Goal: Task Accomplishment & Management: Complete application form

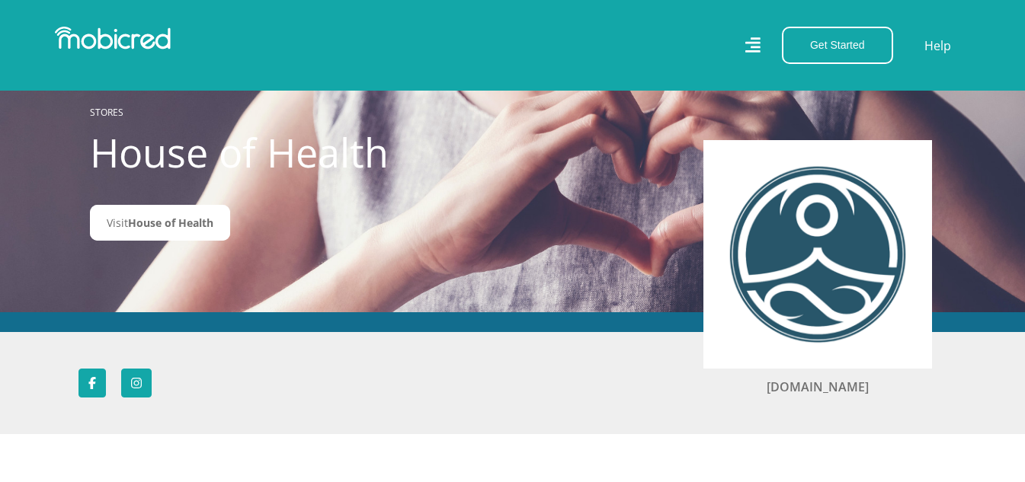
scroll to position [76, 0]
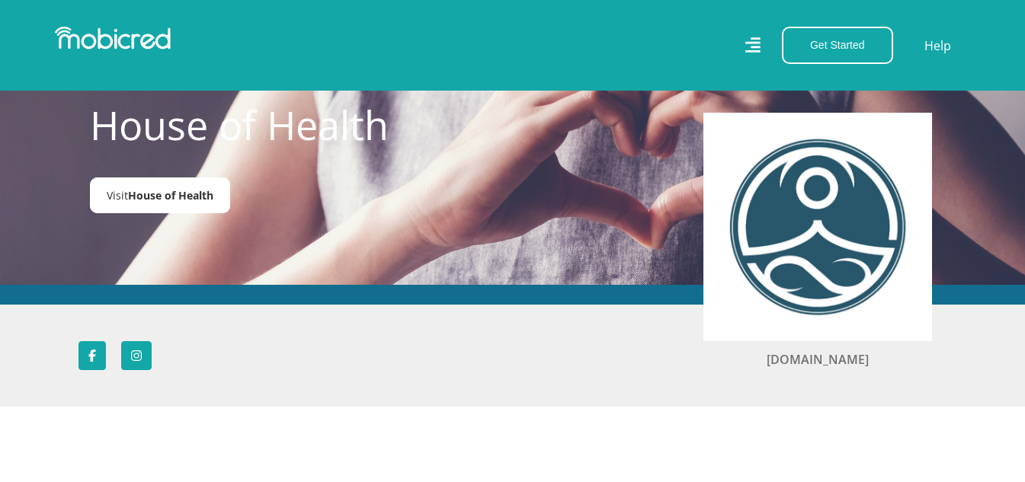
click at [193, 192] on span "House of Health" at bounding box center [170, 195] width 85 height 14
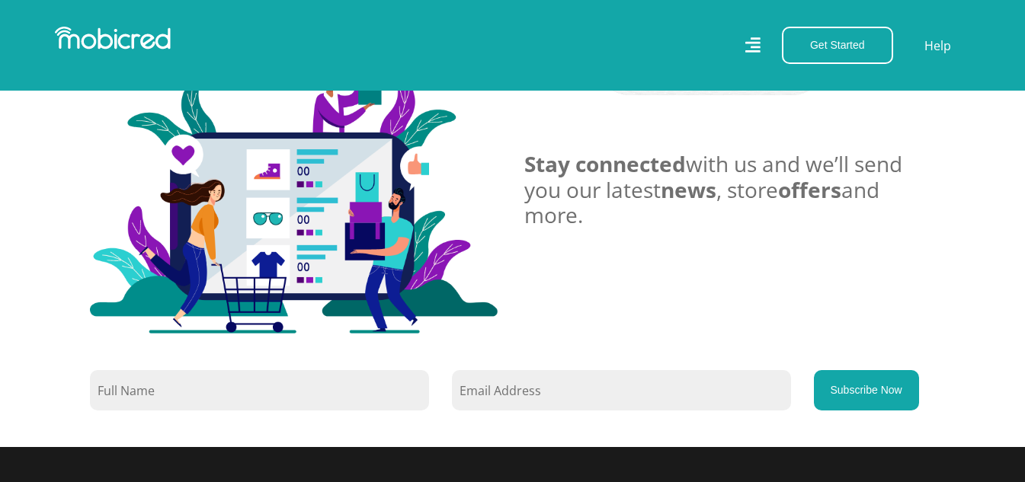
scroll to position [1219, 0]
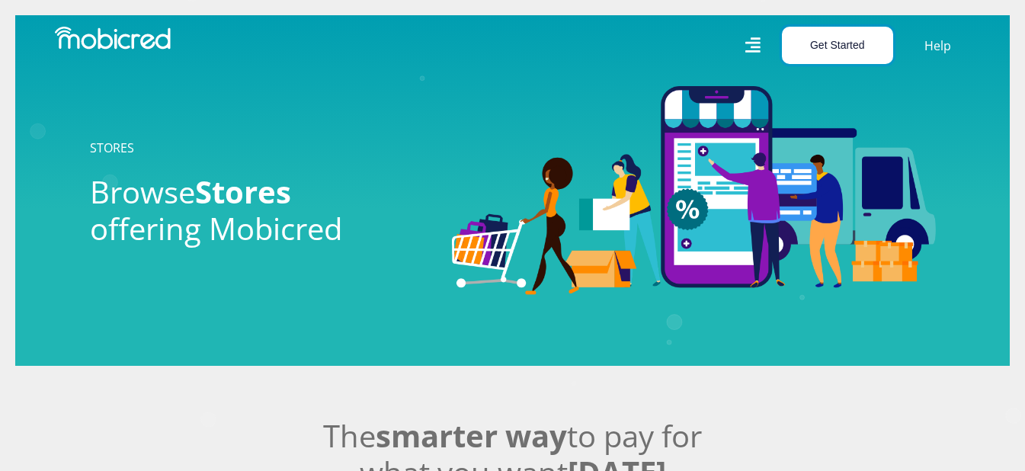
click at [841, 45] on button "Get Started" at bounding box center [837, 45] width 111 height 37
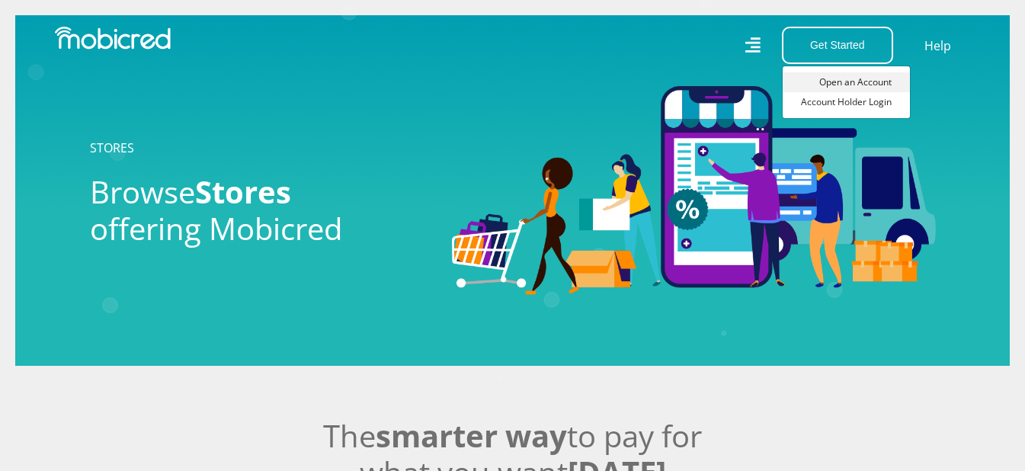
click at [846, 82] on link "Open an Account" at bounding box center [845, 82] width 127 height 20
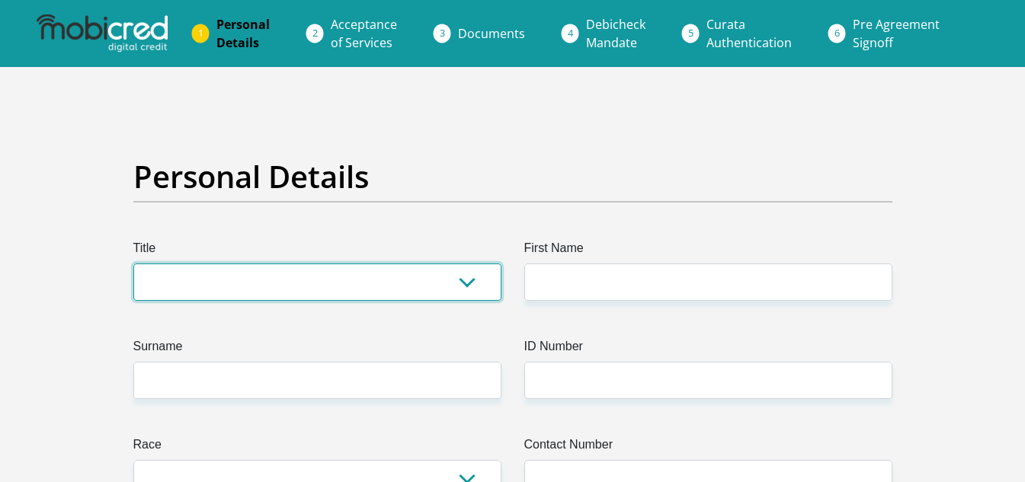
click at [322, 274] on select "Mr Ms Mrs Dr Other" at bounding box center [317, 282] width 368 height 37
select select "Mr"
click at [133, 264] on select "Mr Ms Mrs Dr Other" at bounding box center [317, 282] width 368 height 37
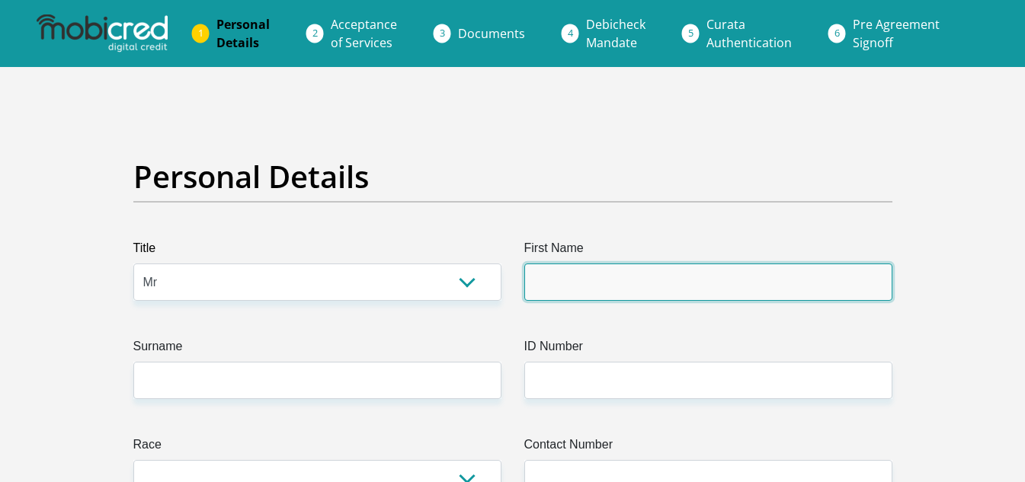
click at [582, 277] on input "First Name" at bounding box center [708, 282] width 368 height 37
type input "Rolf"
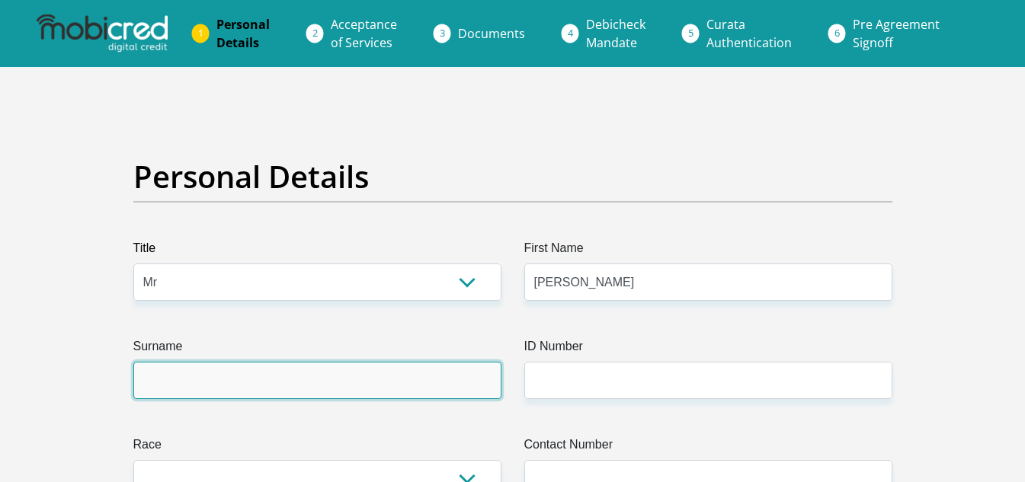
type input "Krmer"
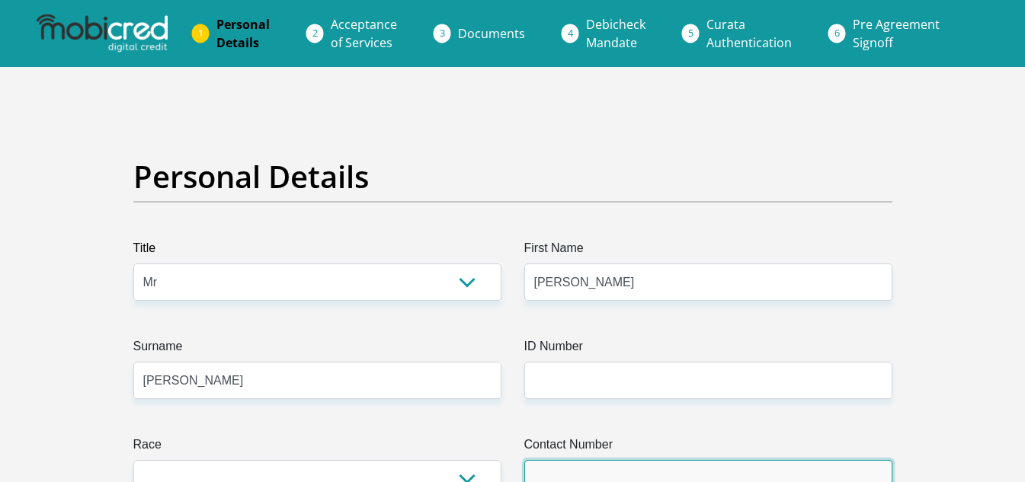
type input "0828962009"
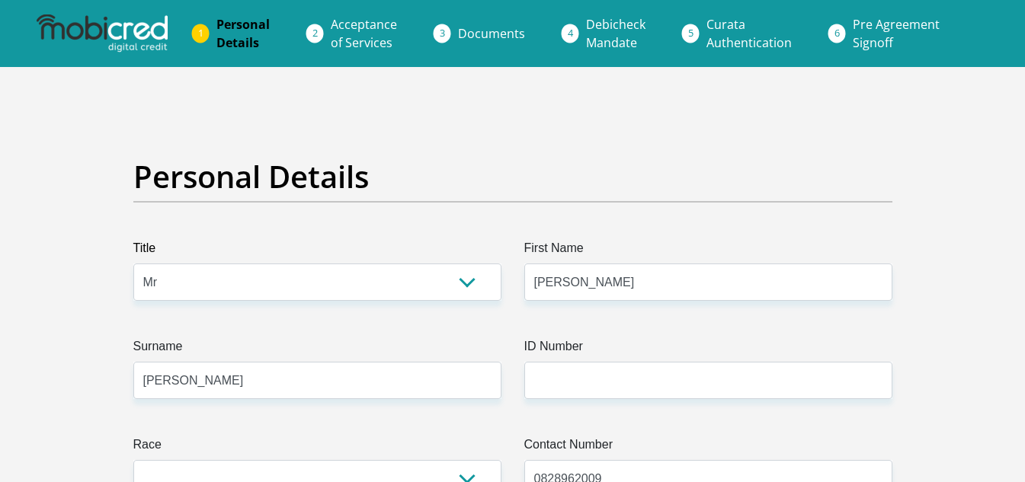
select select "ZAF"
type input "137 Ulundi laan Mountain View"
type input "Pretoria"
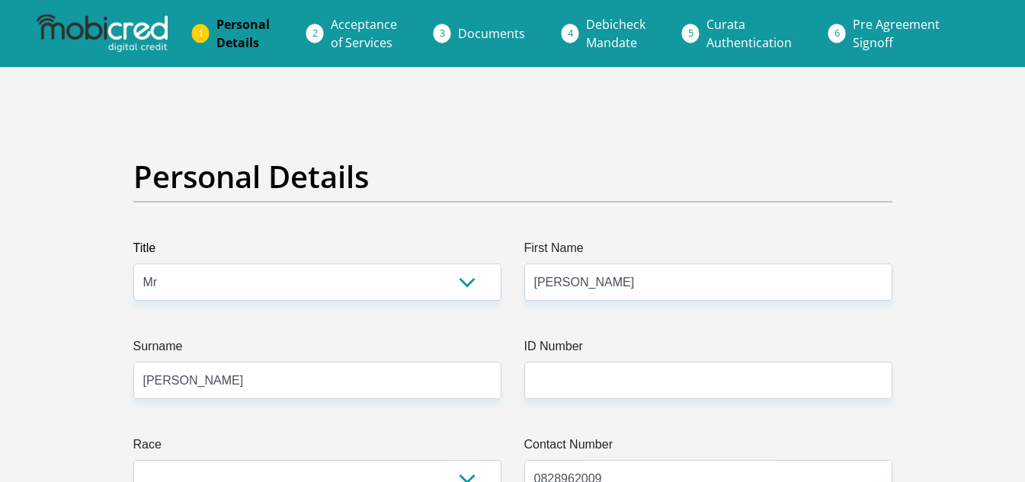
type input "0183"
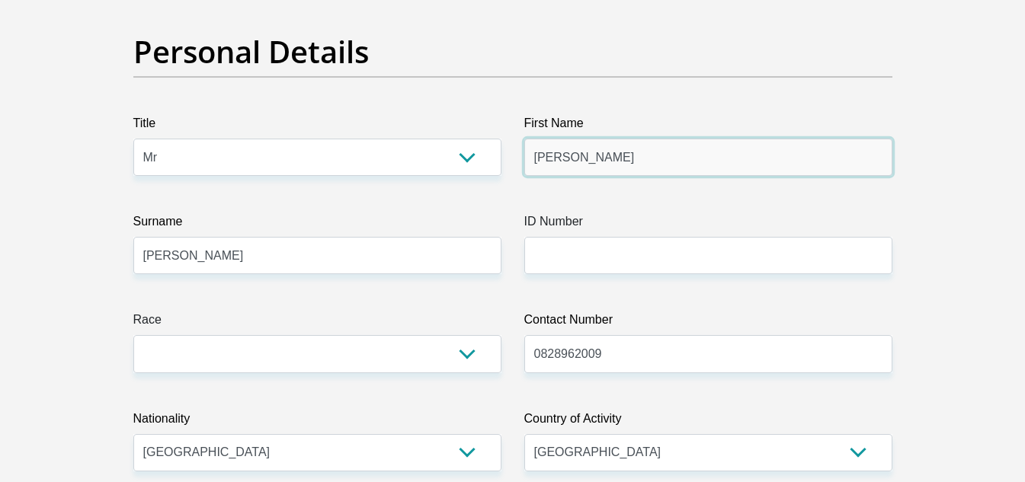
scroll to position [152, 0]
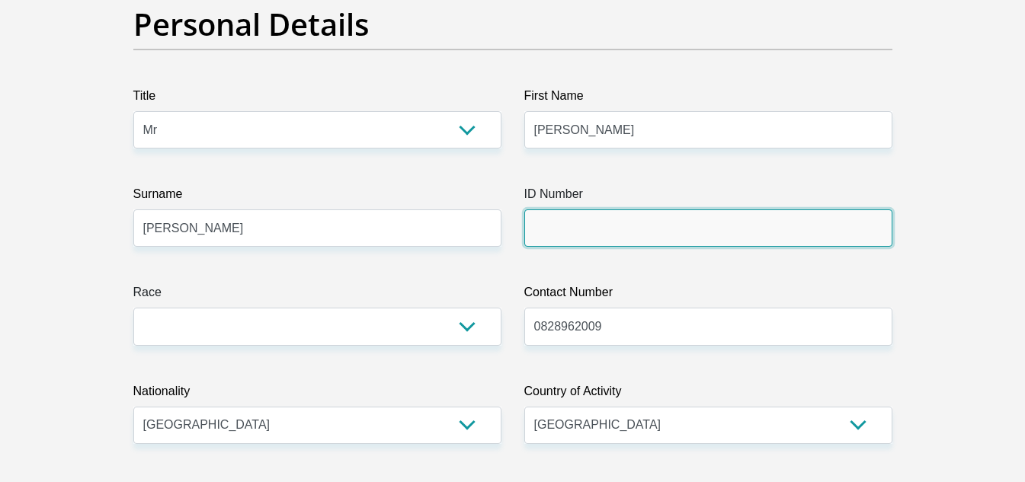
click at [579, 226] on input "ID Number" at bounding box center [708, 227] width 368 height 37
type input "7211235101082"
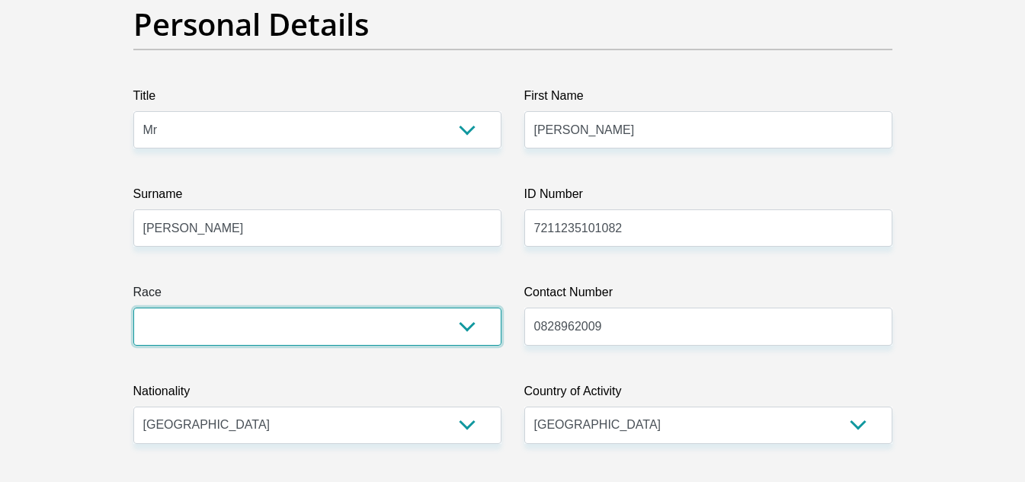
click at [413, 332] on select "Black Coloured Indian White Other" at bounding box center [317, 326] width 368 height 37
select select "4"
click at [133, 308] on select "Black Coloured Indian White Other" at bounding box center [317, 326] width 368 height 37
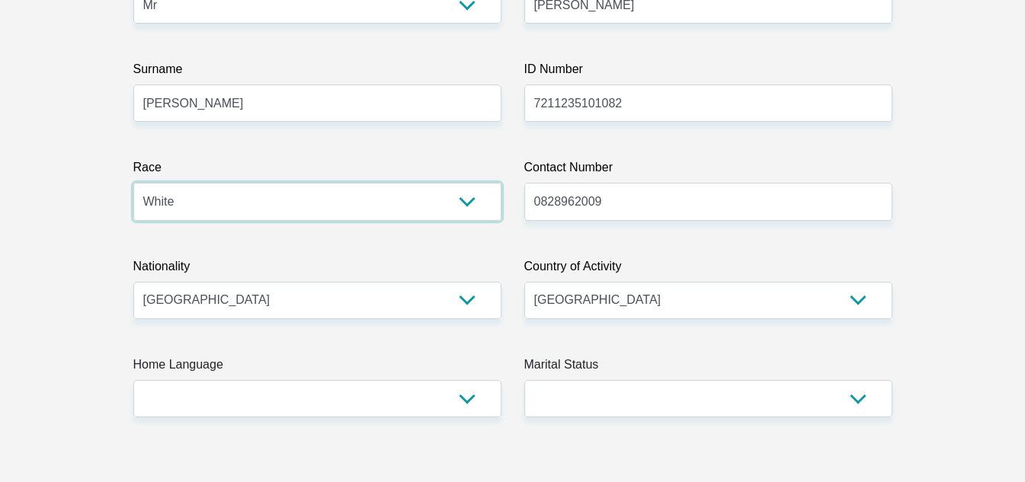
scroll to position [305, 0]
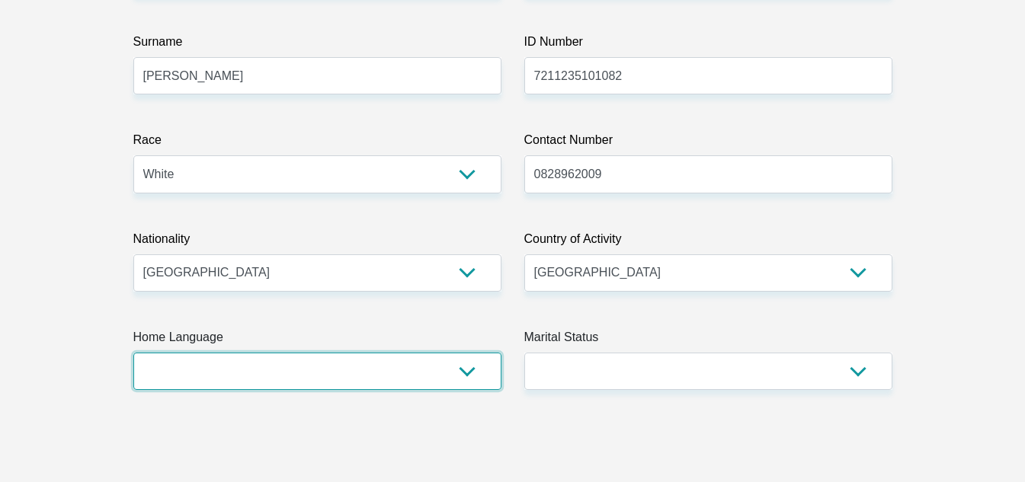
click at [338, 370] on select "Afrikaans English Sepedi South Ndebele Southern Sotho Swati Tsonga Tswana Venda…" at bounding box center [317, 371] width 368 height 37
select select "afr"
click at [133, 353] on select "Afrikaans English Sepedi South Ndebele Southern Sotho Swati Tsonga Tswana Venda…" at bounding box center [317, 371] width 368 height 37
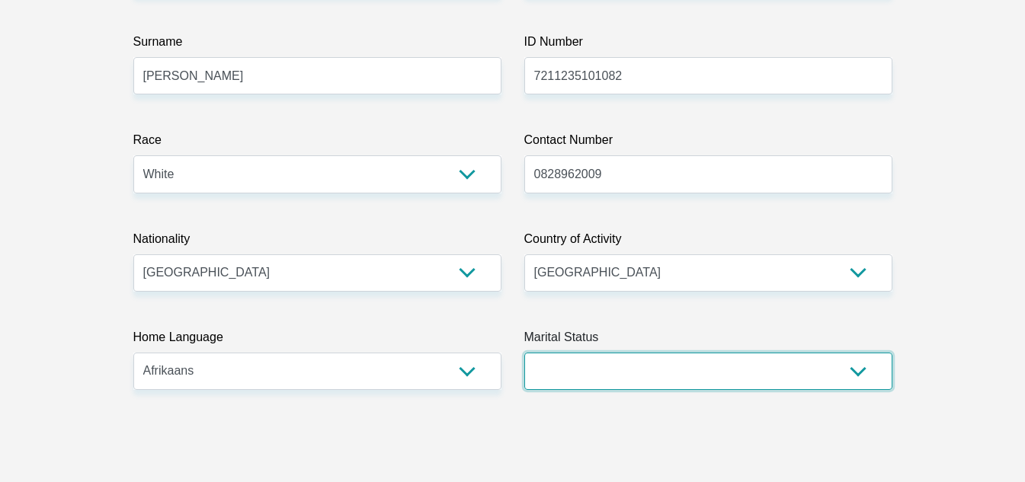
click at [609, 372] on select "Married ANC Single Divorced Widowed Married COP or Customary Law" at bounding box center [708, 371] width 368 height 37
click at [853, 368] on select "Married ANC Single Divorced Widowed Married COP or Customary Law" at bounding box center [708, 371] width 368 height 37
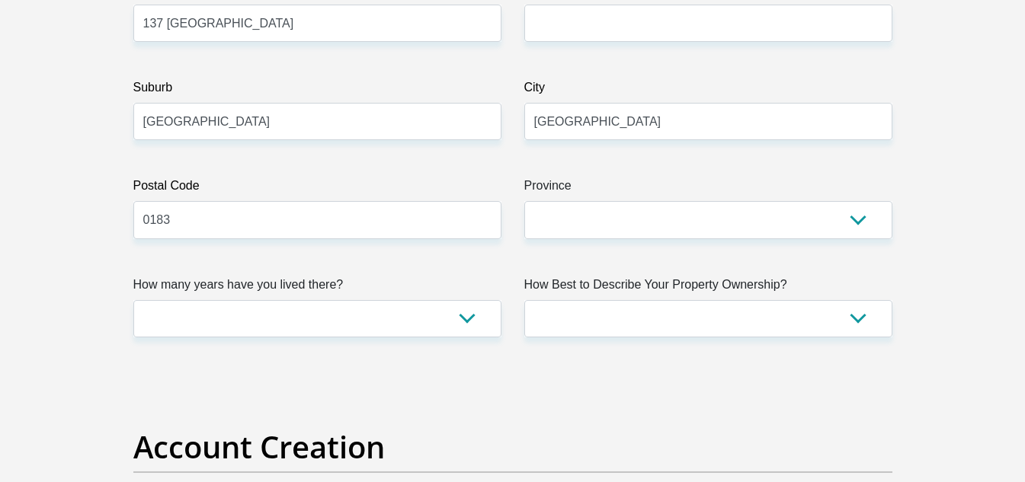
scroll to position [914, 0]
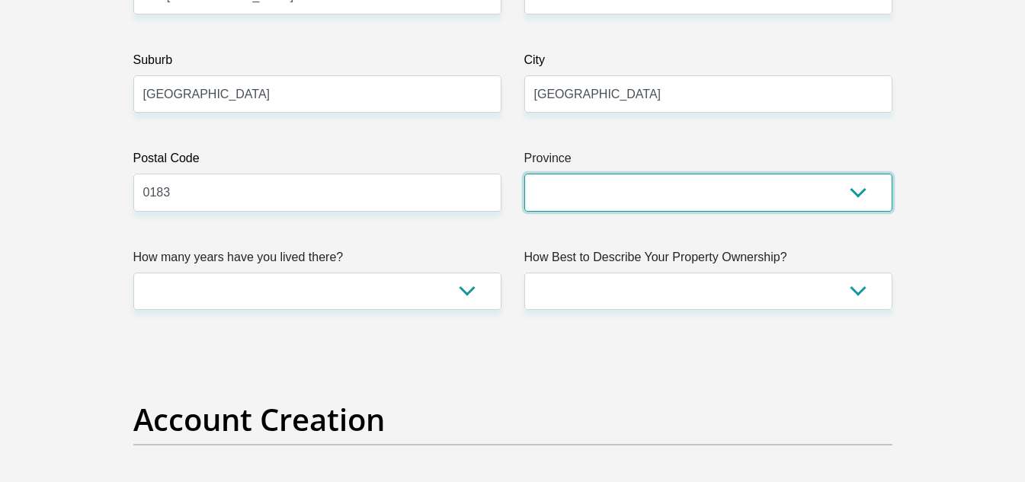
click at [600, 184] on select "Eastern Cape Free State Gauteng KwaZulu-Natal Limpopo Mpumalanga Northern Cape …" at bounding box center [708, 192] width 368 height 37
select select "Gauteng"
click at [524, 174] on select "Eastern Cape Free State Gauteng KwaZulu-Natal Limpopo Mpumalanga Northern Cape …" at bounding box center [708, 192] width 368 height 37
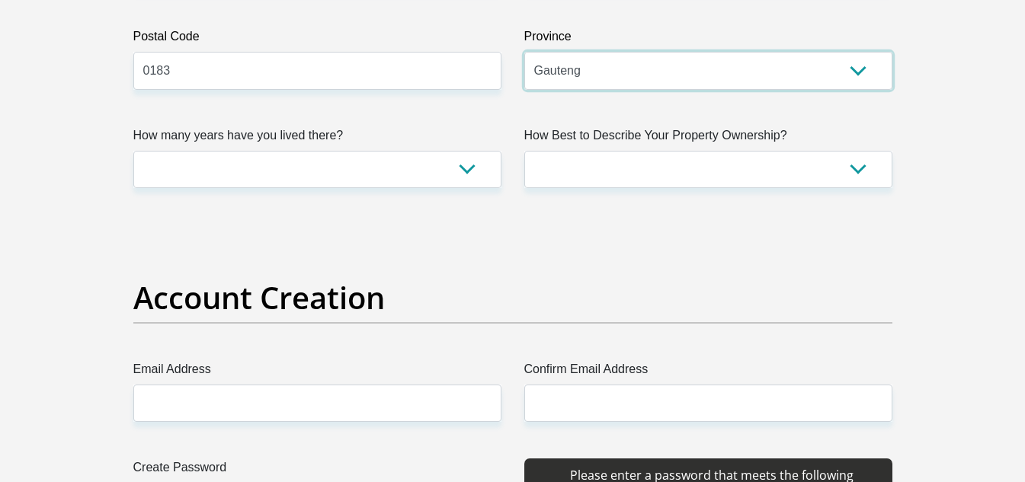
scroll to position [1066, 0]
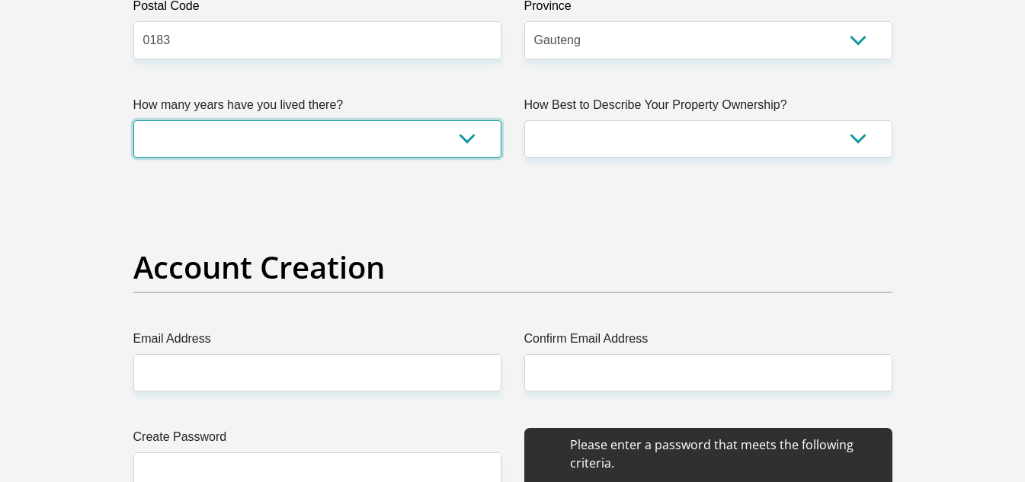
click at [467, 140] on select "less than 1 year 1-3 years 3-5 years 5+ years" at bounding box center [317, 138] width 368 height 37
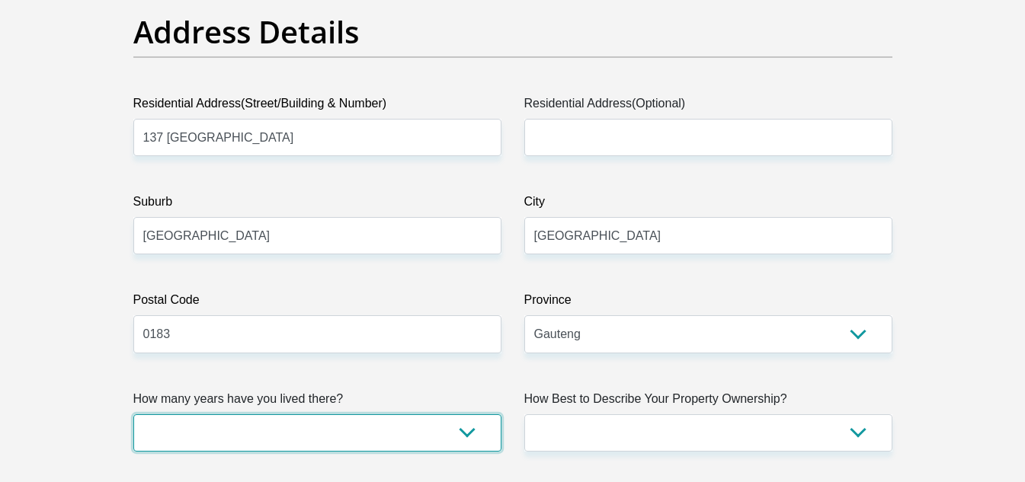
scroll to position [762, 0]
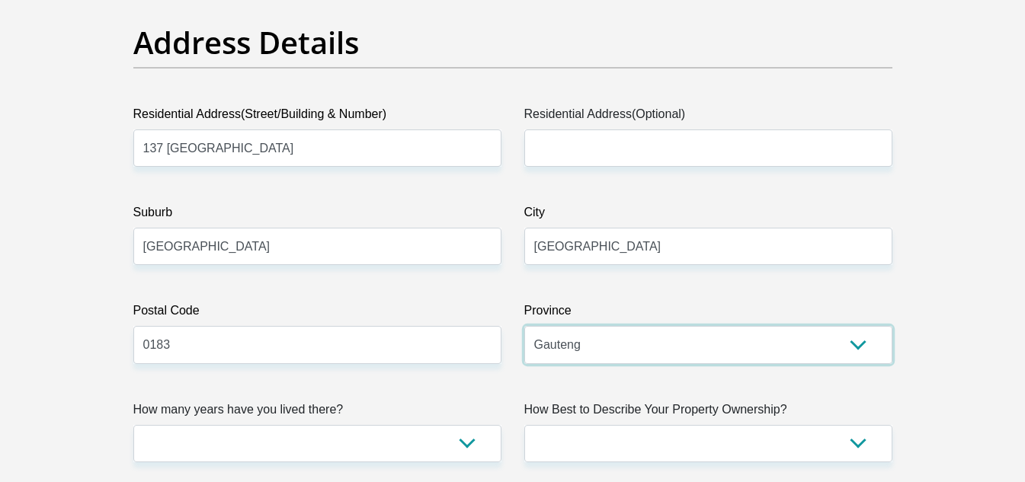
click at [645, 337] on select "Eastern Cape Free State Gauteng KwaZulu-Natal Limpopo Mpumalanga Northern Cape …" at bounding box center [708, 344] width 368 height 37
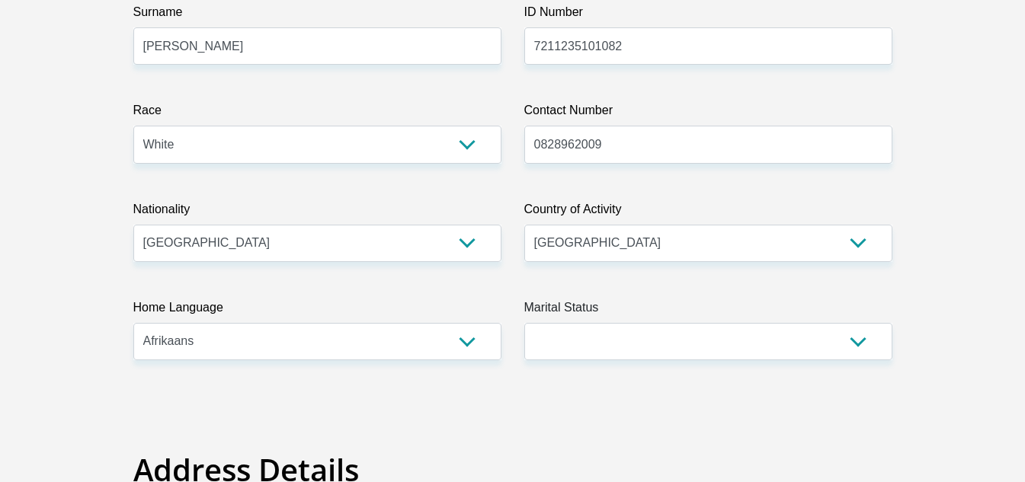
scroll to position [305, 0]
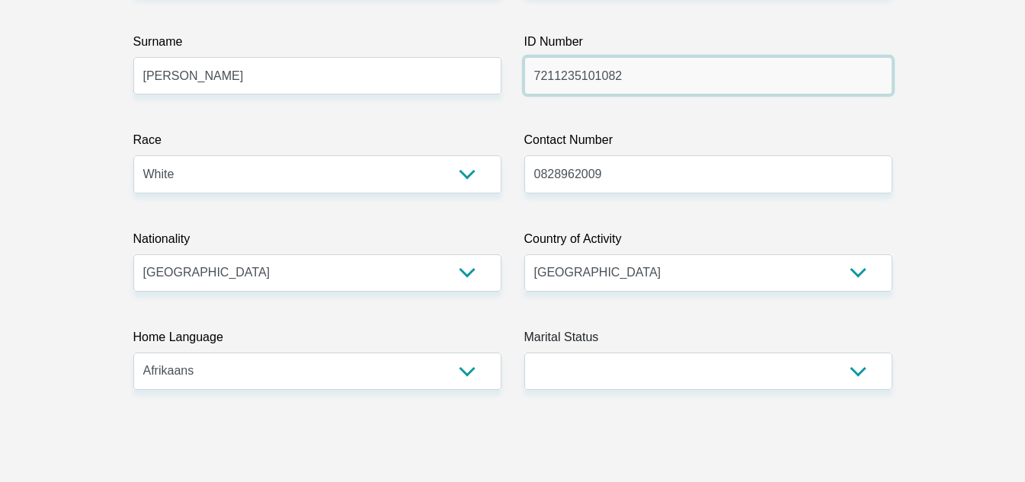
click at [659, 72] on input "7211235101082" at bounding box center [708, 75] width 368 height 37
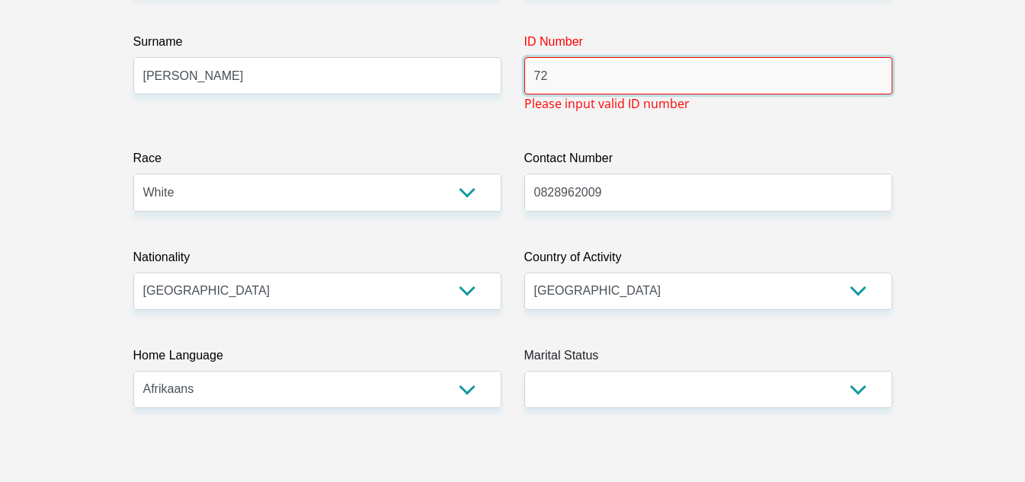
type input "7"
